Goal: Information Seeking & Learning: Find contact information

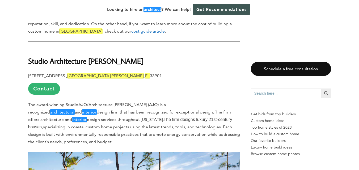
scroll to position [318, 0]
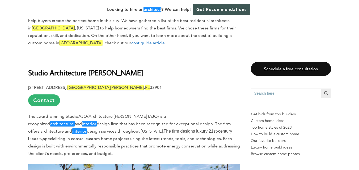
click at [107, 68] on b "Studio Architecture [PERSON_NAME]" at bounding box center [85, 72] width 115 height 9
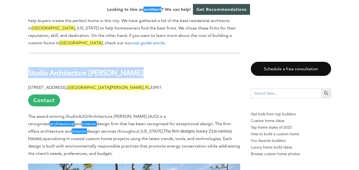
click at [107, 68] on b "Studio Architecture [PERSON_NAME]" at bounding box center [85, 72] width 115 height 9
copy div "Studio Architecture [PERSON_NAME]"
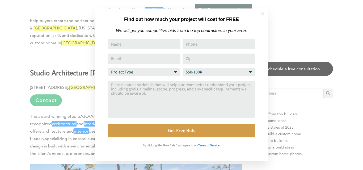
click at [261, 12] on icon at bounding box center [262, 14] width 6 height 6
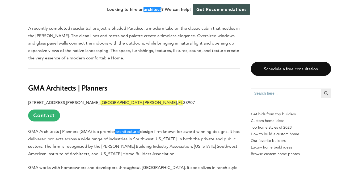
click at [90, 83] on b "GMA Architects | Planners" at bounding box center [67, 87] width 79 height 9
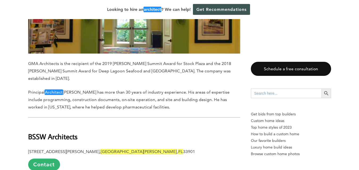
click at [73, 132] on b "BSSW Architects" at bounding box center [52, 136] width 49 height 9
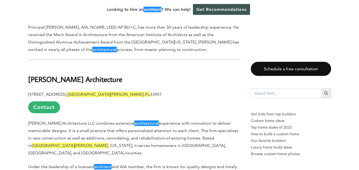
scroll to position [1300, 0]
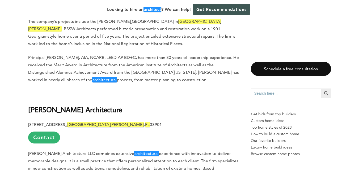
click at [62, 105] on b "[PERSON_NAME] Architecture" at bounding box center [75, 109] width 94 height 9
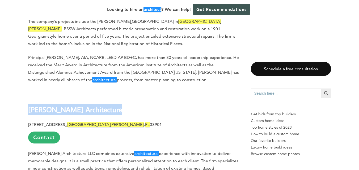
click at [62, 105] on b "[PERSON_NAME] Architecture" at bounding box center [75, 109] width 94 height 9
copy div "[PERSON_NAME] Architecture"
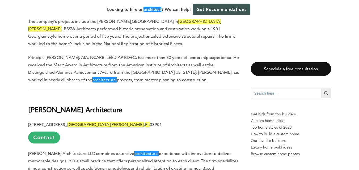
click at [93, 121] on p "[STREET_ADDRESS][PERSON_NAME] Contact" at bounding box center [134, 132] width 212 height 23
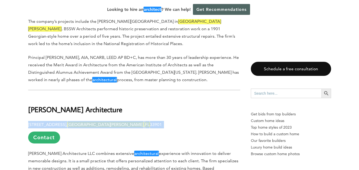
drag, startPoint x: 93, startPoint y: 85, endPoint x: 197, endPoint y: 12, distance: 127.3
click at [94, 121] on p "[STREET_ADDRESS][PERSON_NAME] Contact" at bounding box center [134, 132] width 212 height 23
copy p "[STREET_ADDRESS][PERSON_NAME]"
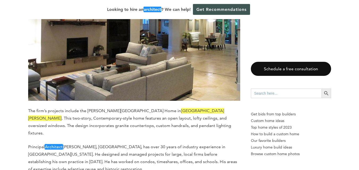
scroll to position [1645, 0]
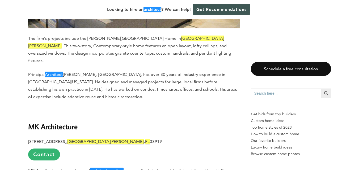
click at [69, 122] on b "MK Architecture" at bounding box center [52, 126] width 49 height 9
copy div "MK Architecture"
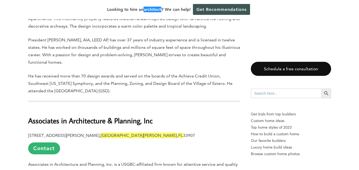
scroll to position [2017, 0]
click at [75, 107] on h2 "Associates in Architecture & Planning, Inc" at bounding box center [134, 116] width 212 height 18
click at [74, 116] on b "Associates in Architecture & Planning, Inc" at bounding box center [90, 120] width 124 height 9
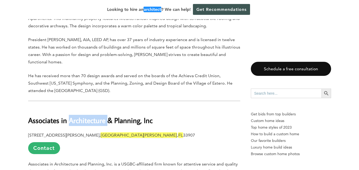
click at [74, 116] on b "Associates in Architecture & Planning, Inc" at bounding box center [90, 120] width 124 height 9
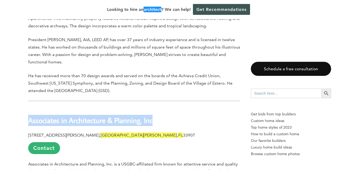
click at [74, 116] on b "Associates in Architecture & Planning, Inc" at bounding box center [90, 120] width 124 height 9
copy div "Associates in Architecture & Planning, Inc"
